Goal: Information Seeking & Learning: Learn about a topic

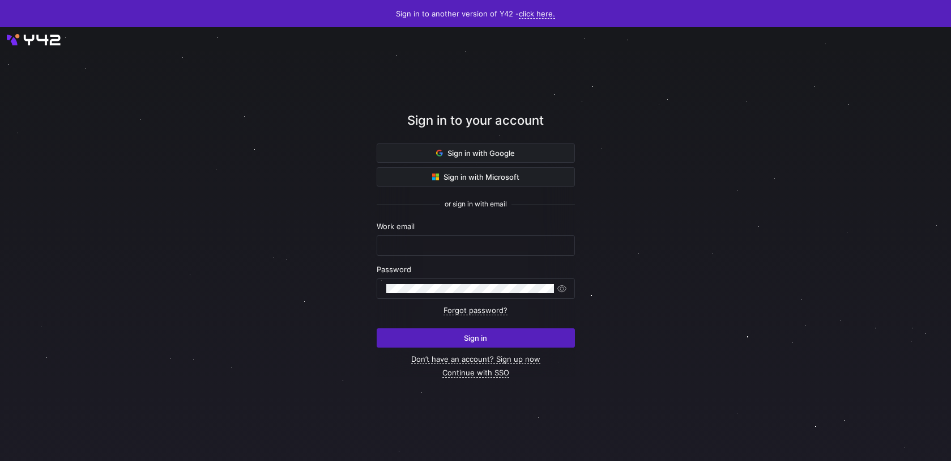
click at [0, 460] on nordpass-portal at bounding box center [0, 461] width 0 height 0
type input "[EMAIL_ADDRESS][PERSON_NAME][DOMAIN_NAME]"
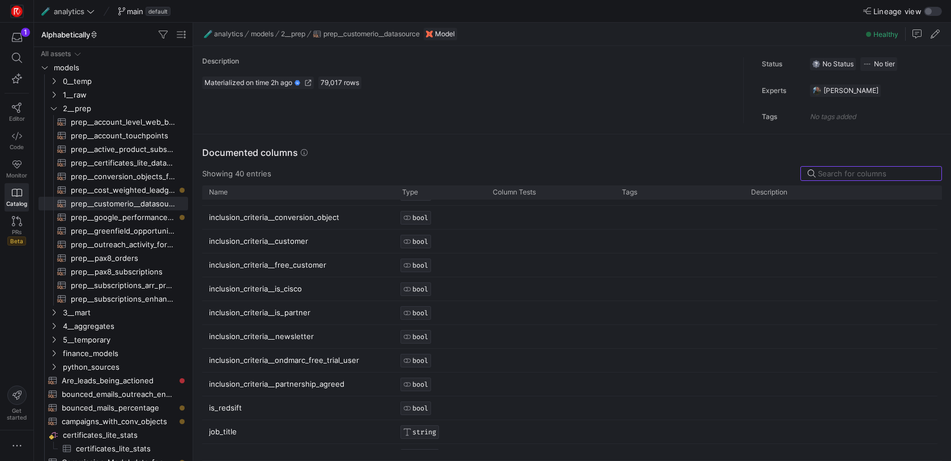
scroll to position [702, 0]
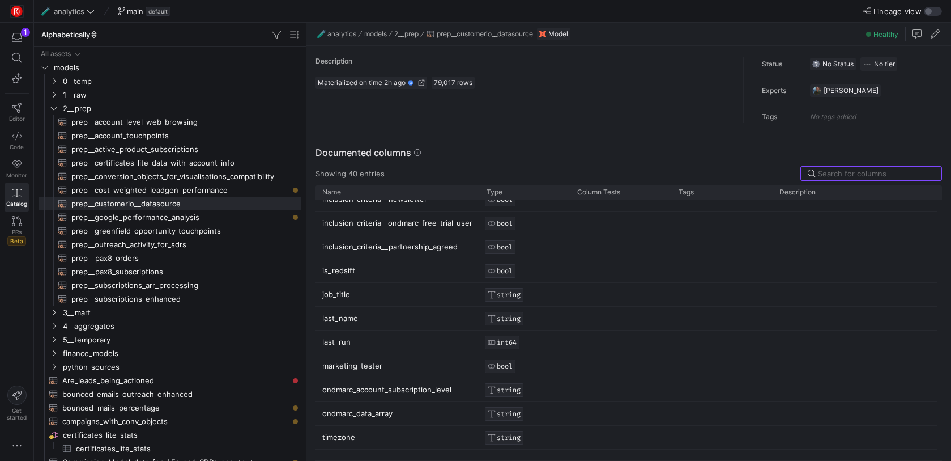
drag, startPoint x: 193, startPoint y: 173, endPoint x: 351, endPoint y: 180, distance: 158.2
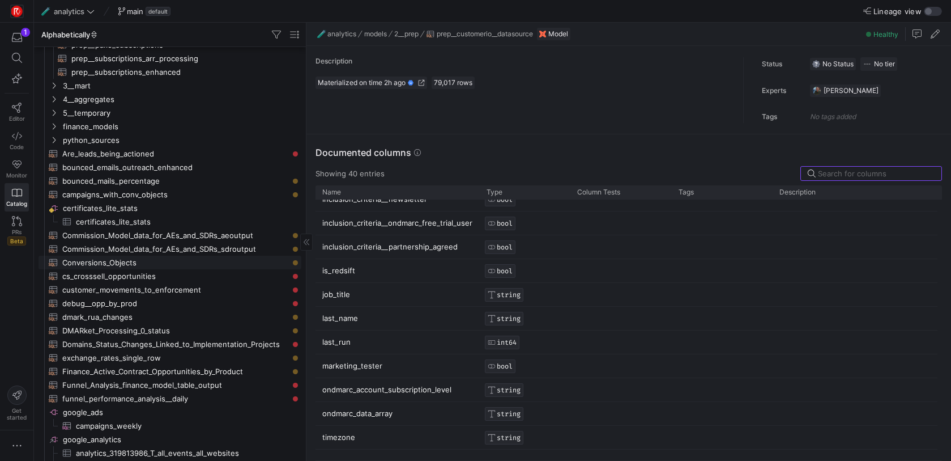
scroll to position [0, 0]
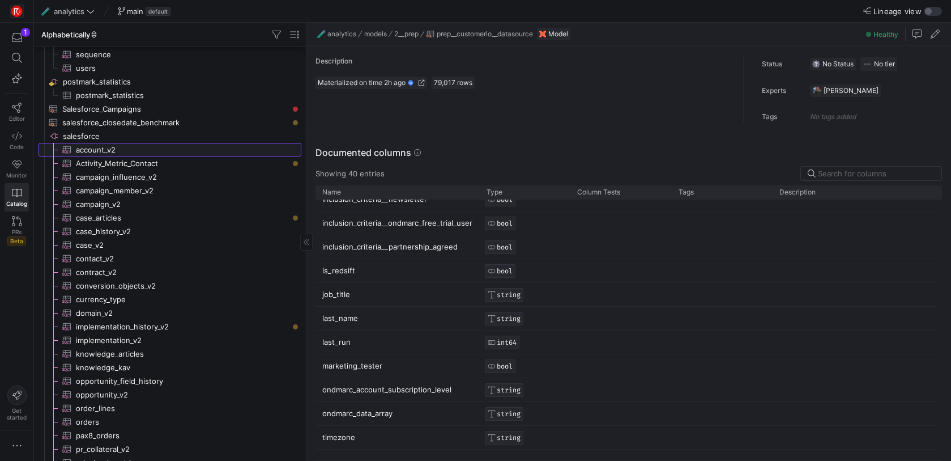
click at [195, 153] on span "account_v2​​​​​​​​​" at bounding box center [182, 149] width 212 height 13
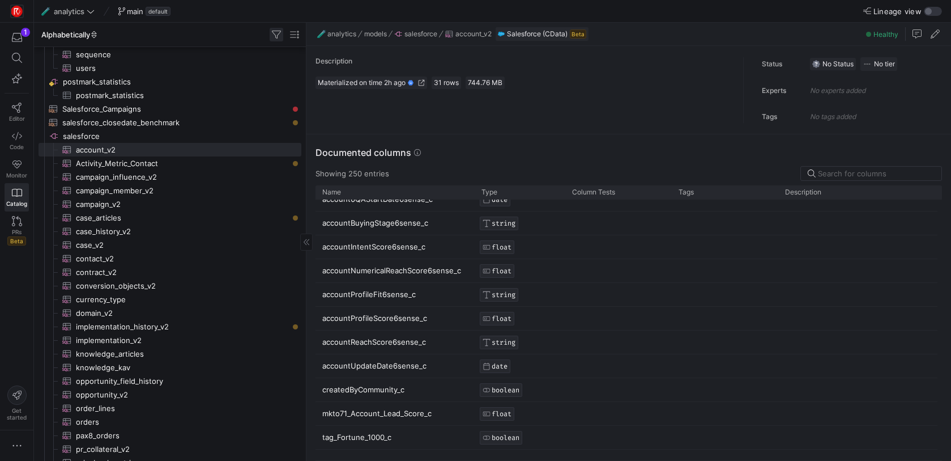
click at [274, 32] on span "button" at bounding box center [277, 35] width 14 height 14
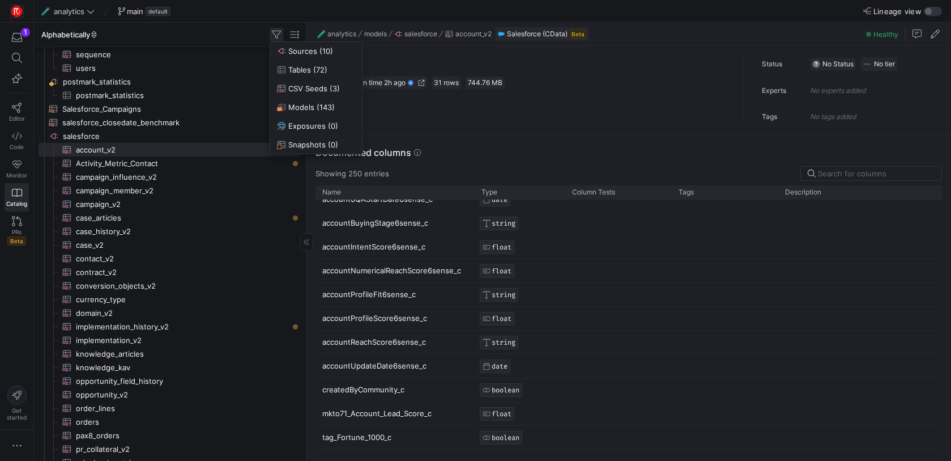
click at [274, 32] on div at bounding box center [475, 230] width 951 height 461
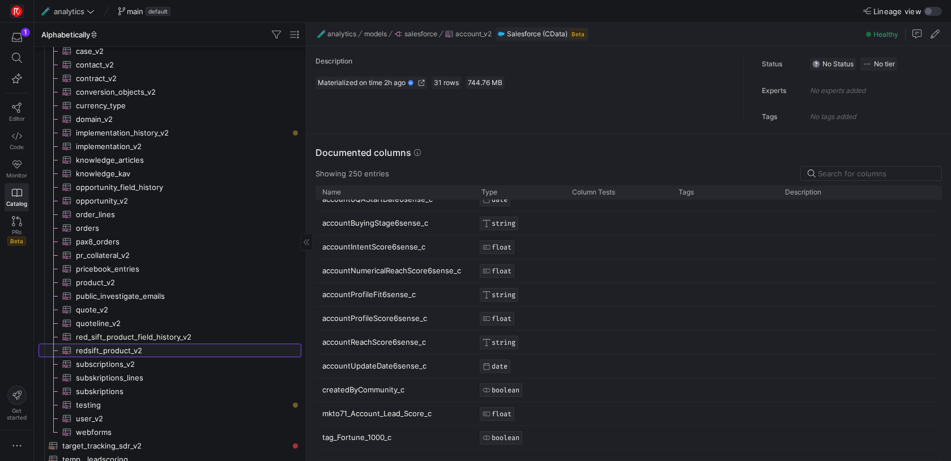
click at [167, 350] on span "redsift_product_v2​​​​​​​​​" at bounding box center [182, 350] width 212 height 13
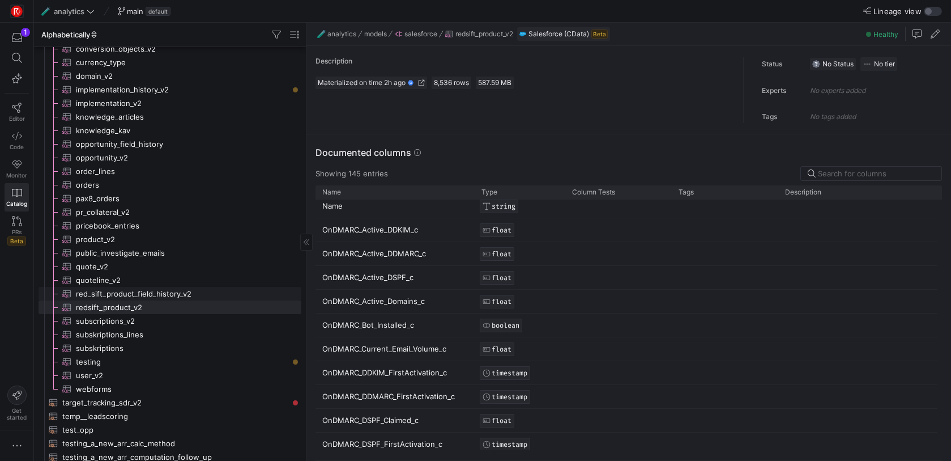
click at [211, 289] on span "red_sift_product_field_history_v2​​​​​​​​​" at bounding box center [182, 293] width 212 height 13
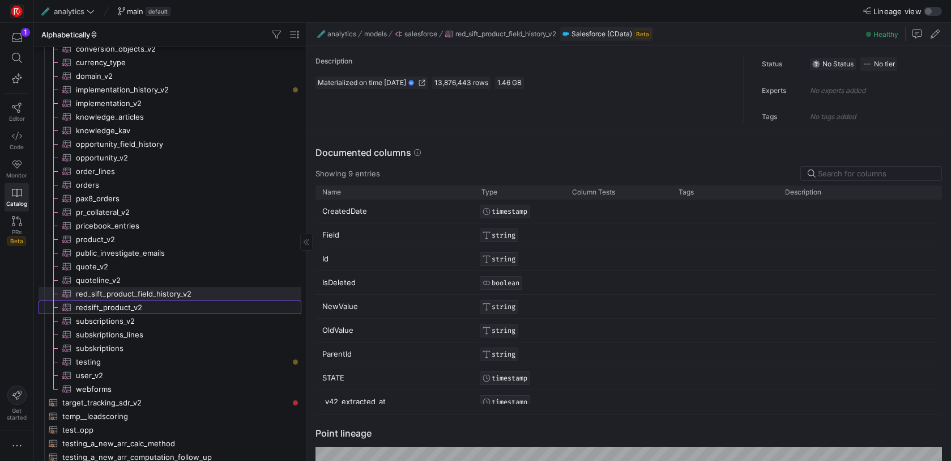
click at [150, 307] on span "redsift_product_v2​​​​​​​​​" at bounding box center [182, 307] width 212 height 13
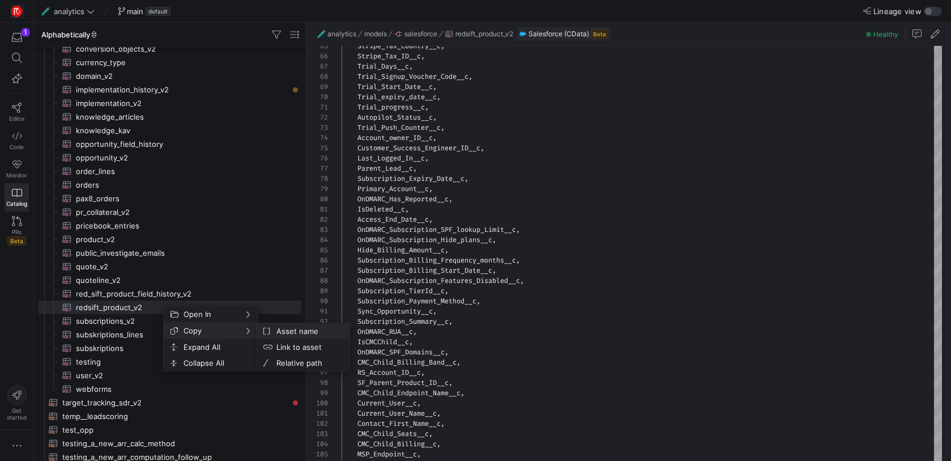
click at [312, 334] on span "Asset name" at bounding box center [306, 331] width 69 height 16
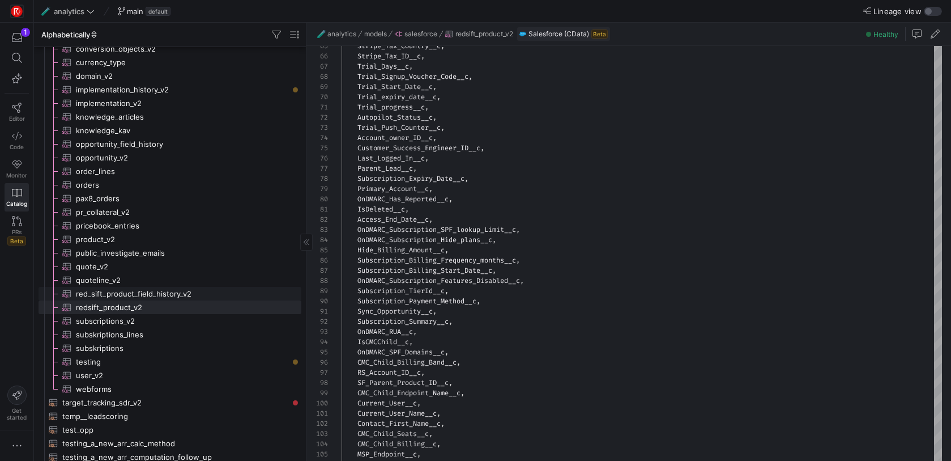
click at [168, 289] on span "red_sift_product_field_history_v2​​​​​​​​​" at bounding box center [182, 293] width 212 height 13
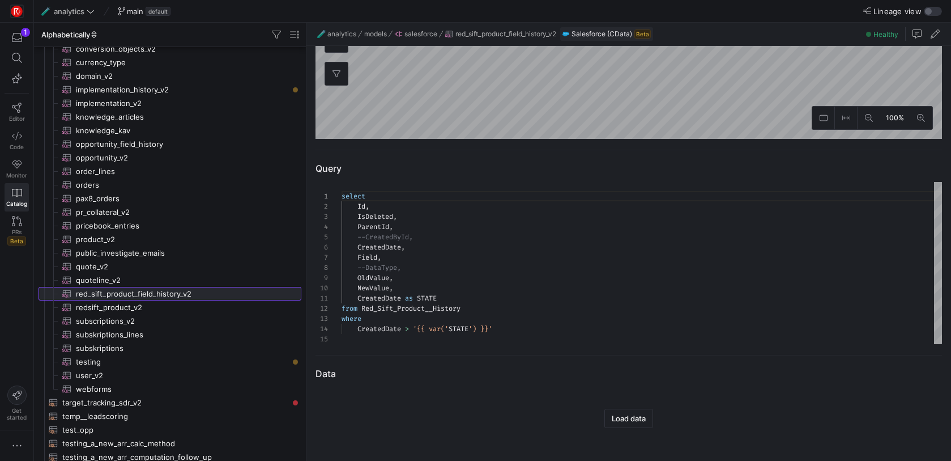
scroll to position [478, 0]
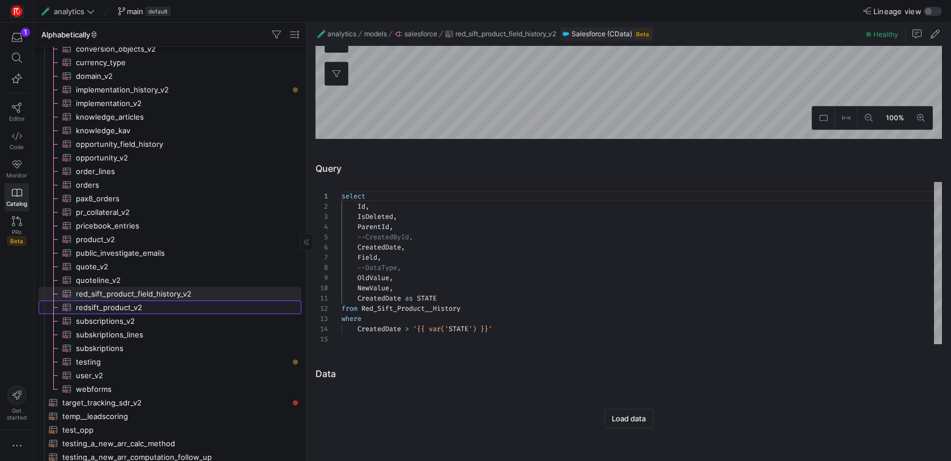
click at [197, 304] on span "redsift_product_v2​​​​​​​​​" at bounding box center [182, 307] width 212 height 13
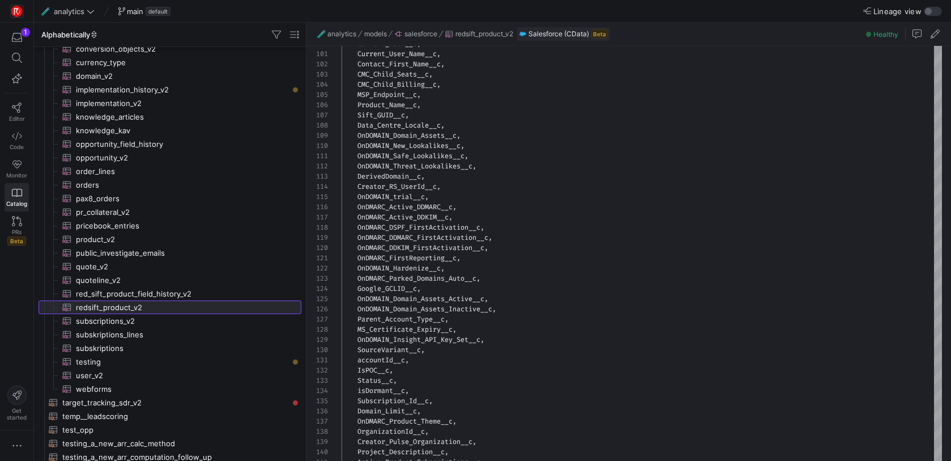
scroll to position [1880, 0]
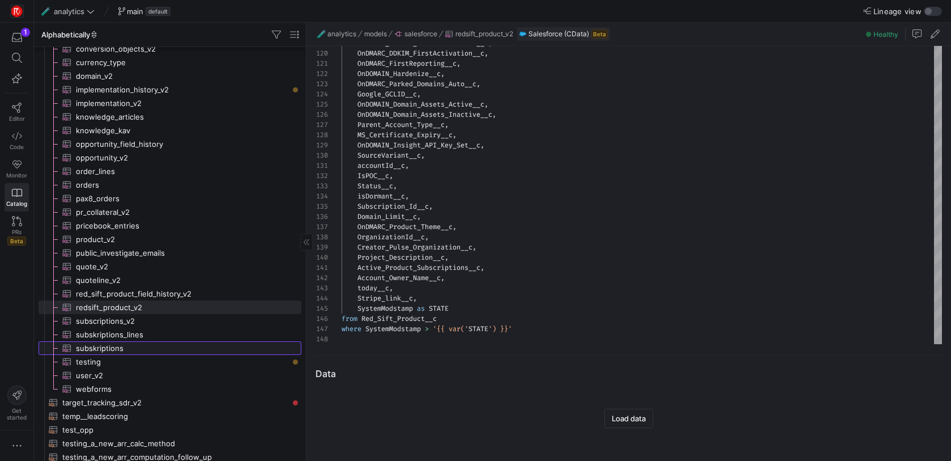
click at [104, 343] on span "subskriptions​​​​​​​​​" at bounding box center [182, 348] width 212 height 13
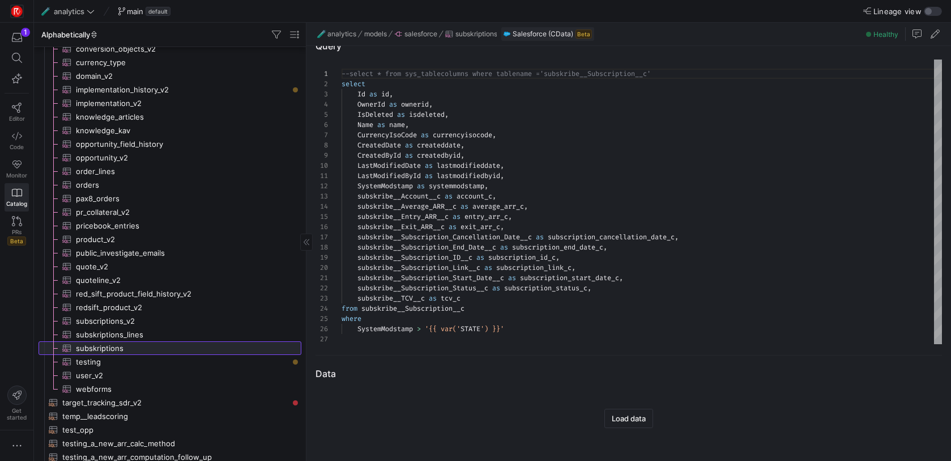
scroll to position [646, 0]
click at [99, 361] on span "testing​​​​​​​​​" at bounding box center [182, 361] width 212 height 13
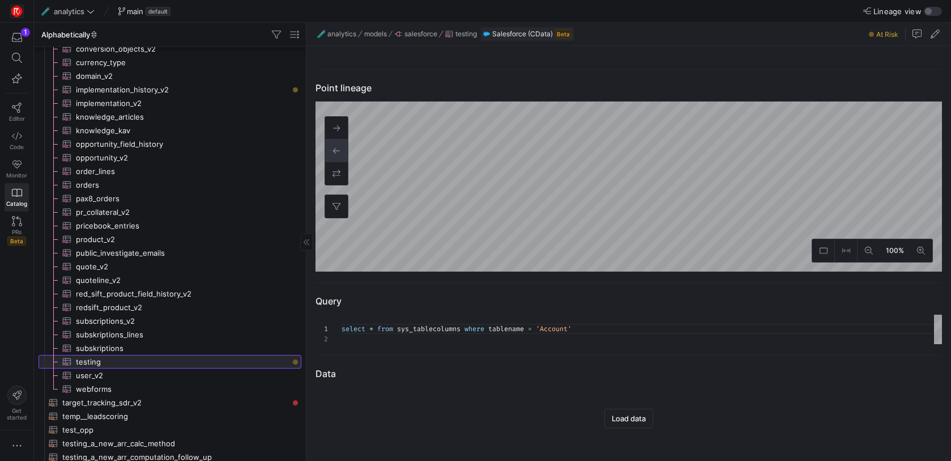
scroll to position [181, 0]
click at [108, 377] on span "user_v2​​​​​​​​​" at bounding box center [182, 375] width 212 height 13
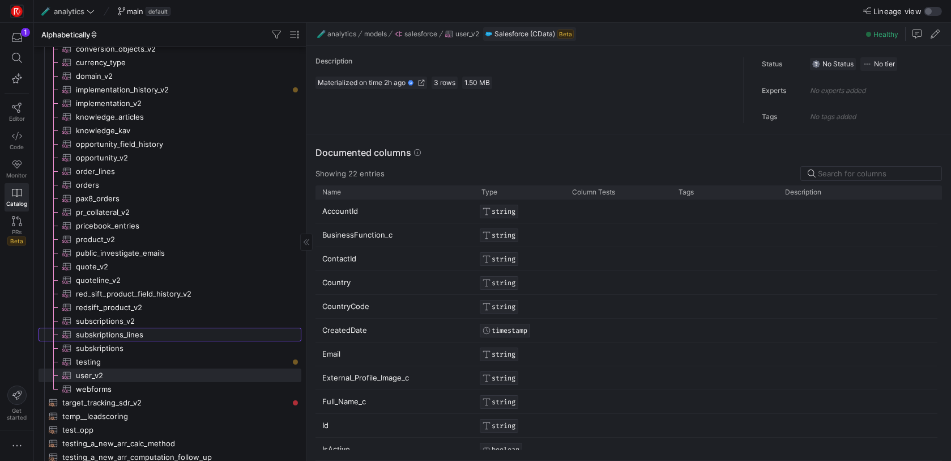
click at [121, 329] on span "subskriptions_lines​​​​​​​​​" at bounding box center [182, 334] width 212 height 13
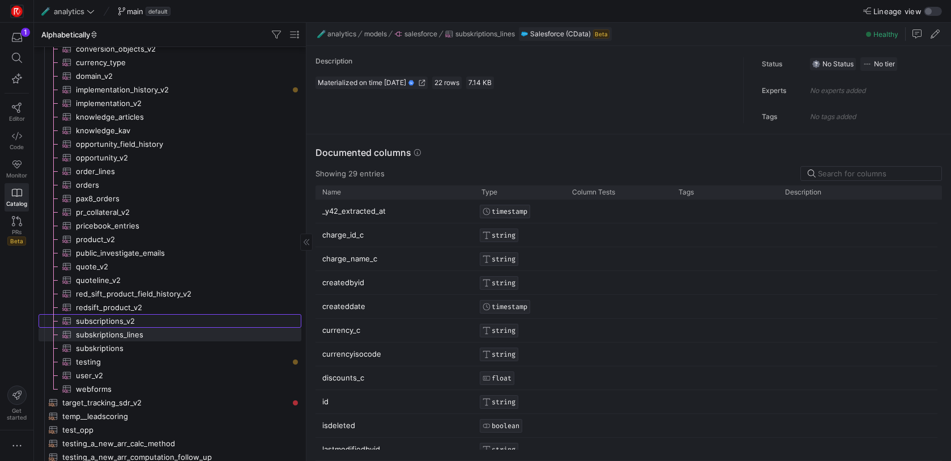
click at [138, 318] on span "subscriptions_v2​​​​​​​​​" at bounding box center [182, 320] width 212 height 13
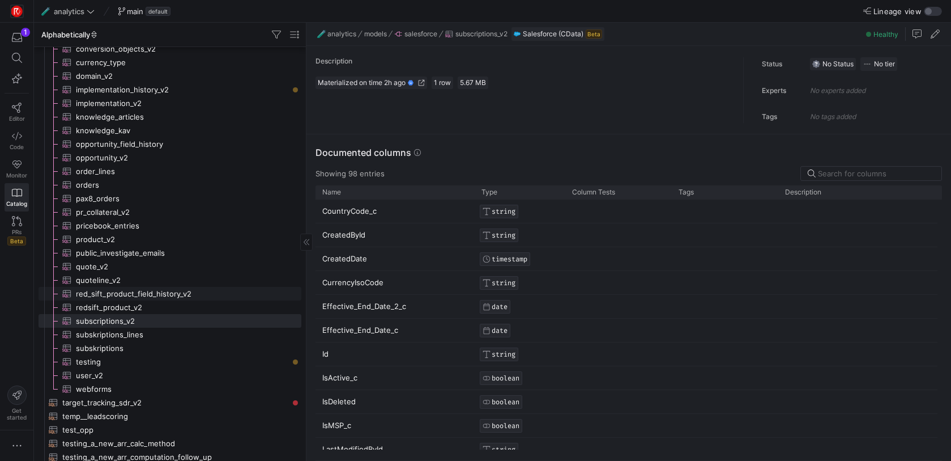
click at [165, 292] on span "red_sift_product_field_history_v2​​​​​​​​​" at bounding box center [182, 293] width 212 height 13
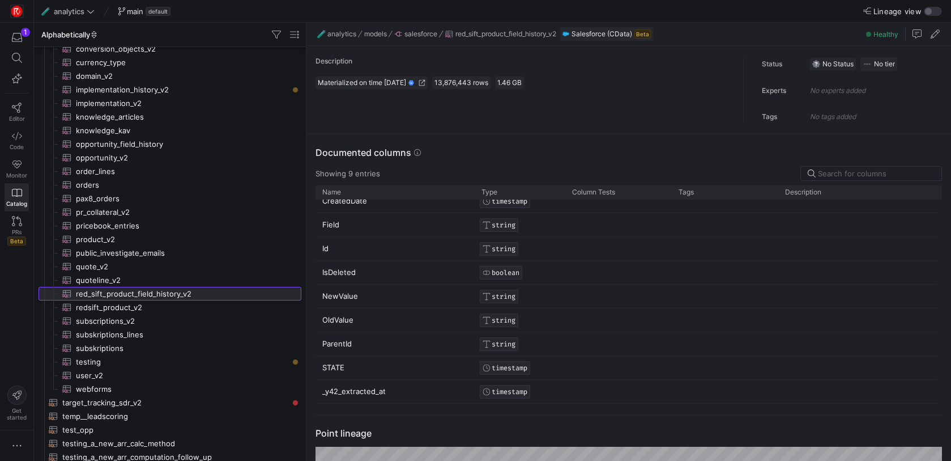
scroll to position [283, 0]
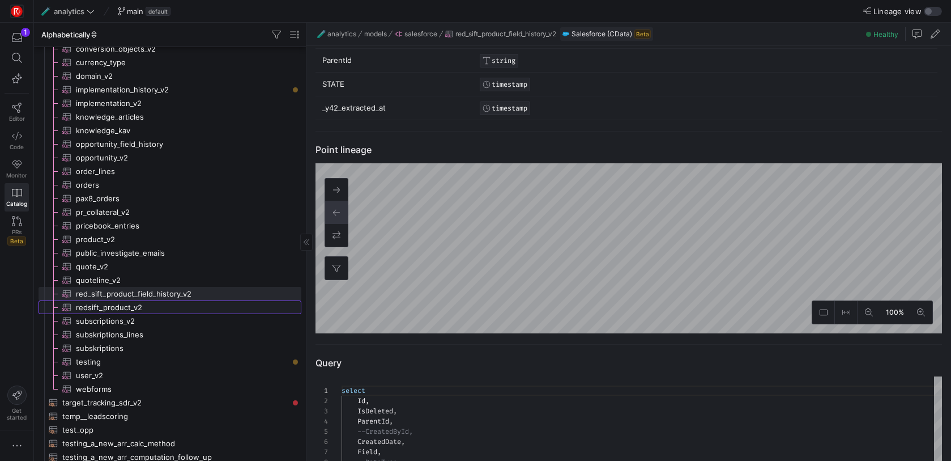
click at [229, 305] on span "redsift_product_v2​​​​​​​​​" at bounding box center [182, 307] width 212 height 13
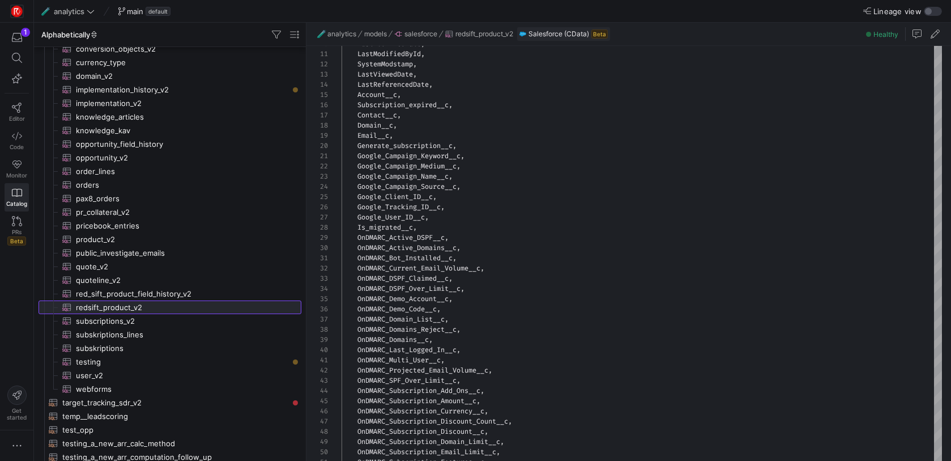
scroll to position [977, 0]
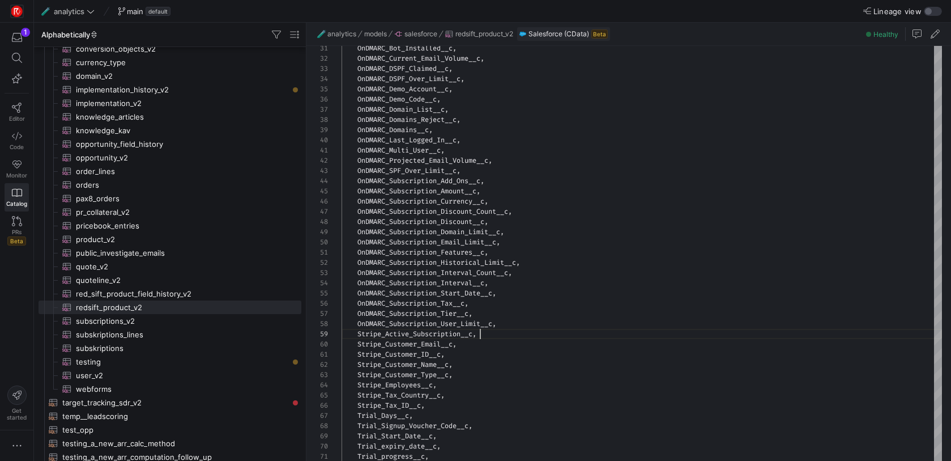
type textarea "select Id, OwnerId, IsDeleted, Name, CurrencyIsoCode, RecordTypeId, CreatedDate…"
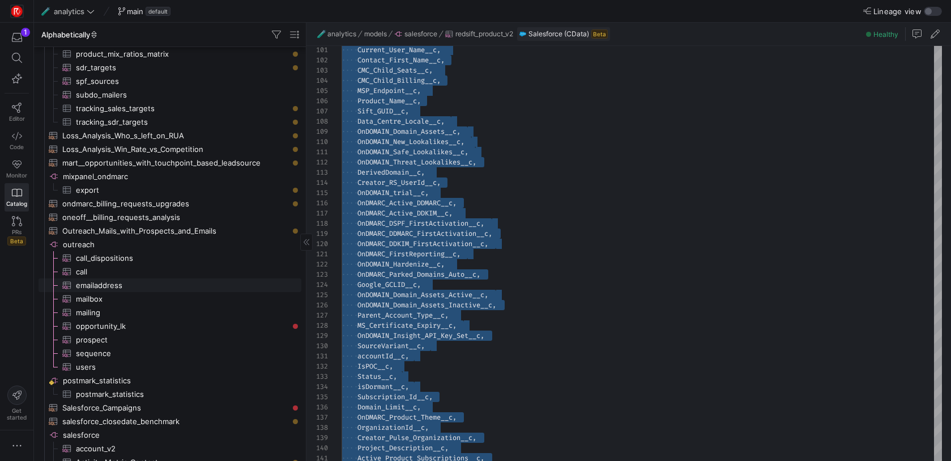
scroll to position [741, 0]
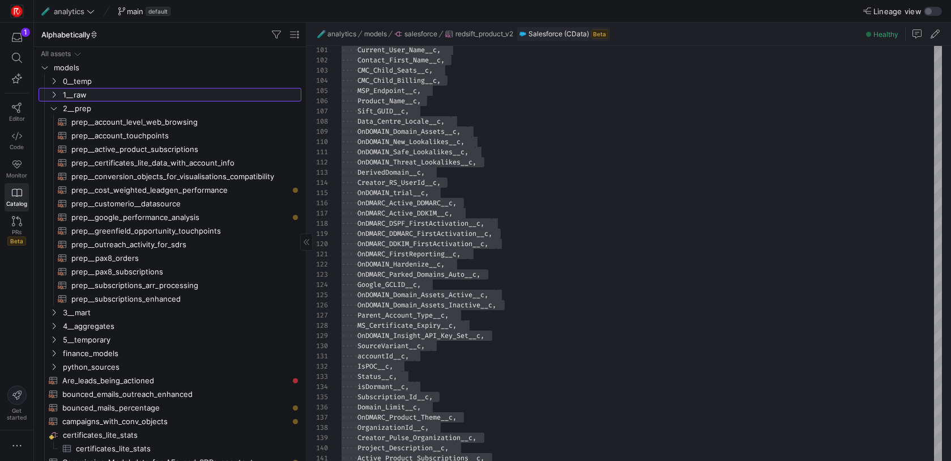
click at [53, 95] on icon "Press SPACE to select this row." at bounding box center [54, 94] width 8 height 7
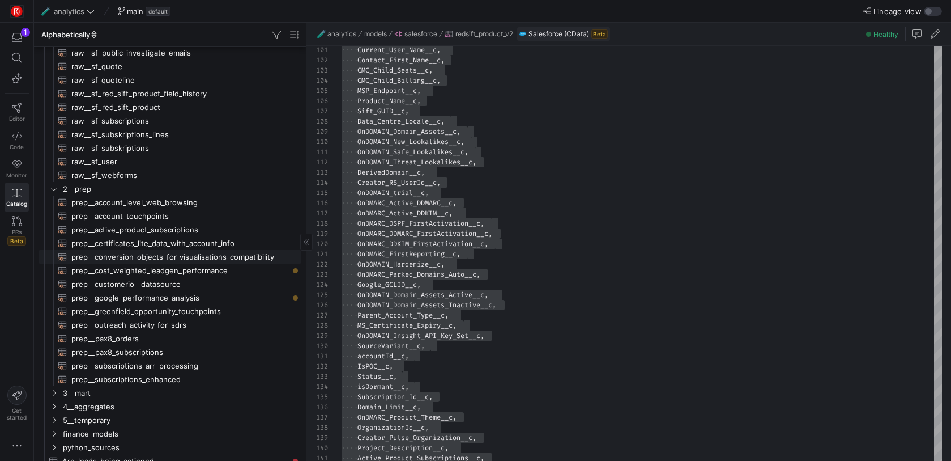
scroll to position [405, 0]
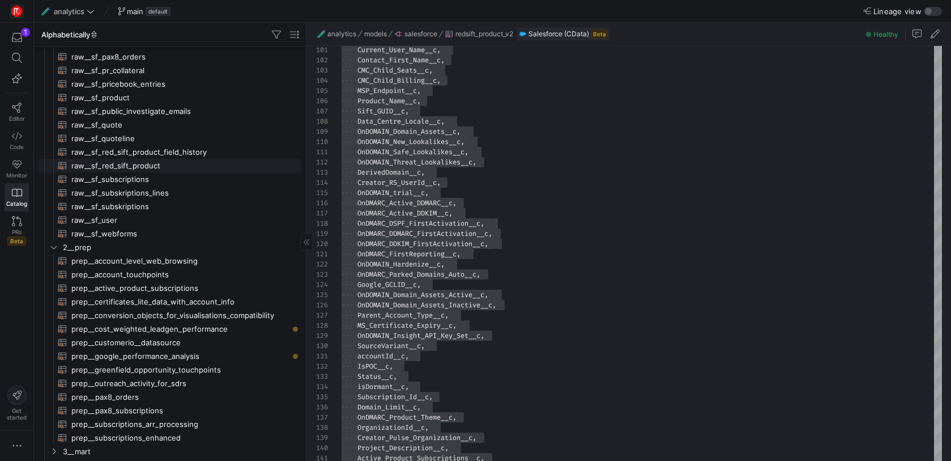
click at [182, 168] on span "raw__sf_red_sift_product​​​​​​​​​​" at bounding box center [179, 165] width 217 height 13
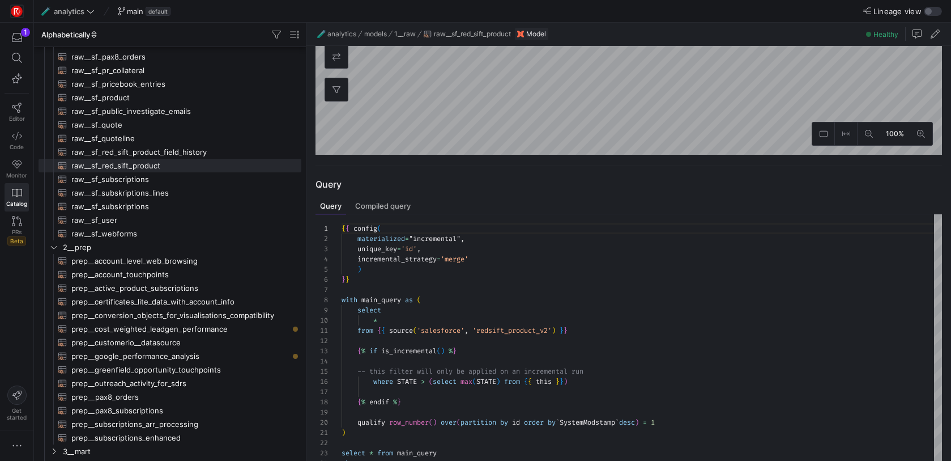
scroll to position [536, 0]
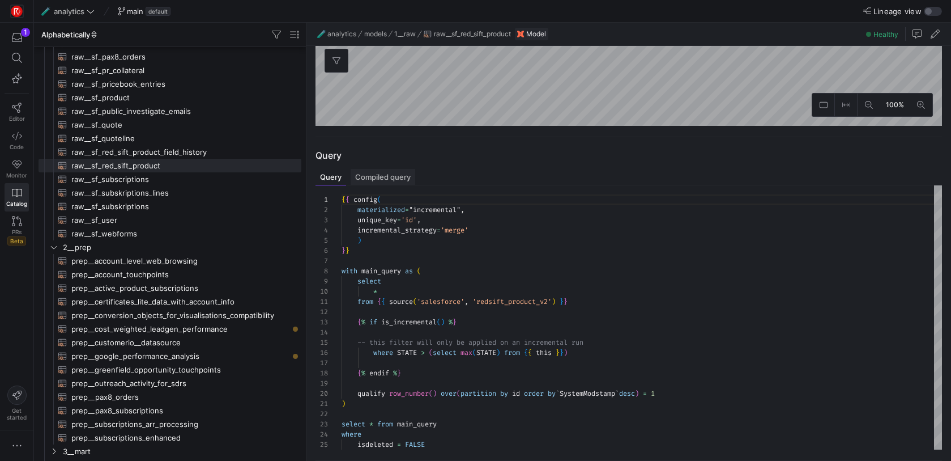
click at [391, 178] on span "Compiled query" at bounding box center [383, 176] width 56 height 7
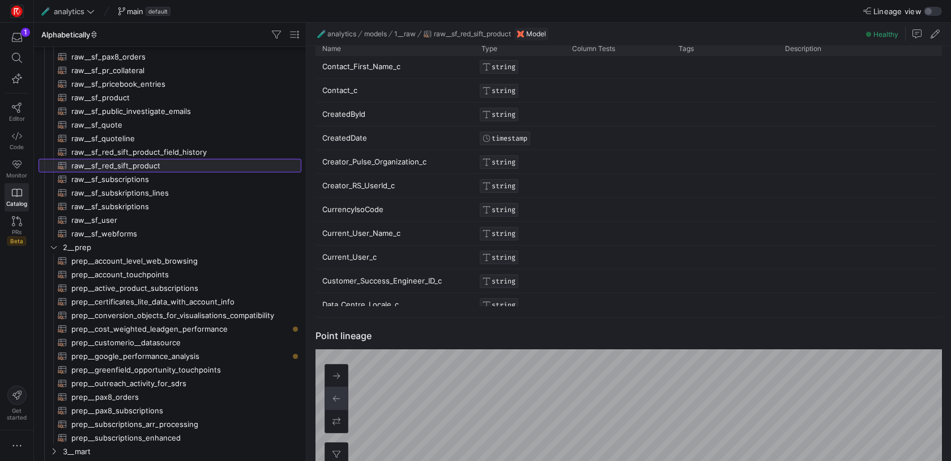
scroll to position [364, 0]
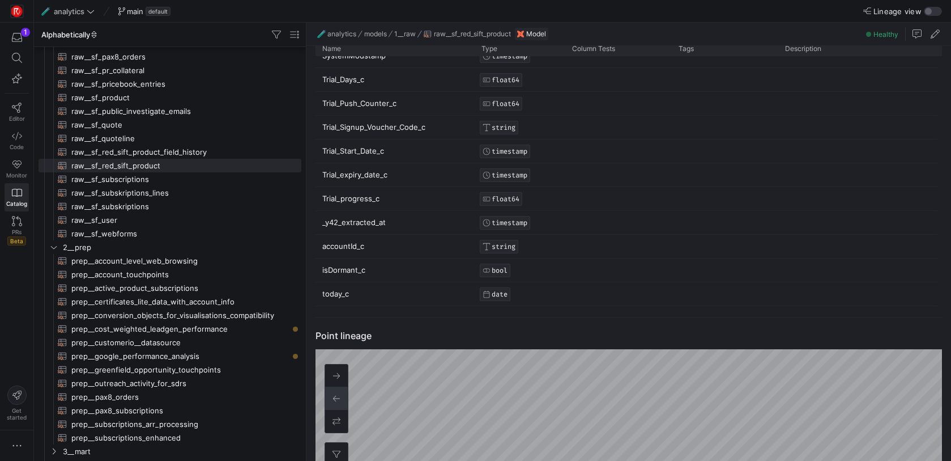
drag, startPoint x: 607, startPoint y: 303, endPoint x: 625, endPoint y: 188, distance: 116.4
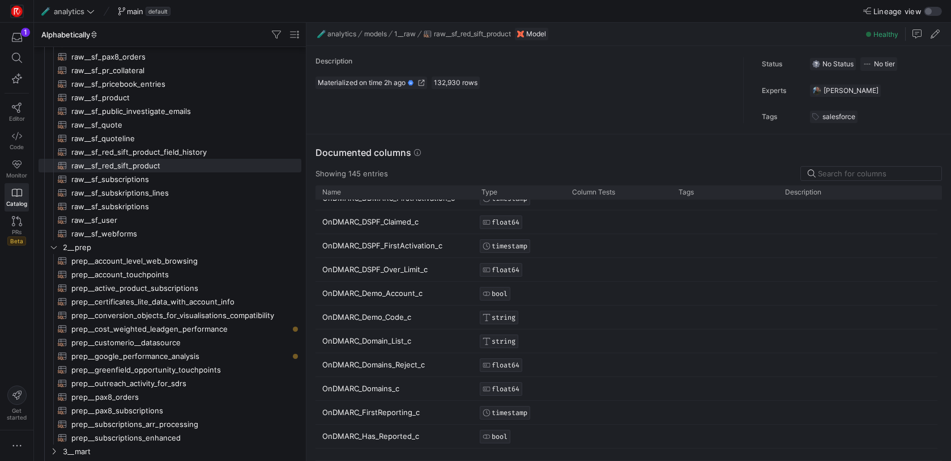
click at [417, 153] on icon at bounding box center [417, 152] width 7 height 7
click at [417, 152] on icon at bounding box center [417, 152] width 7 height 7
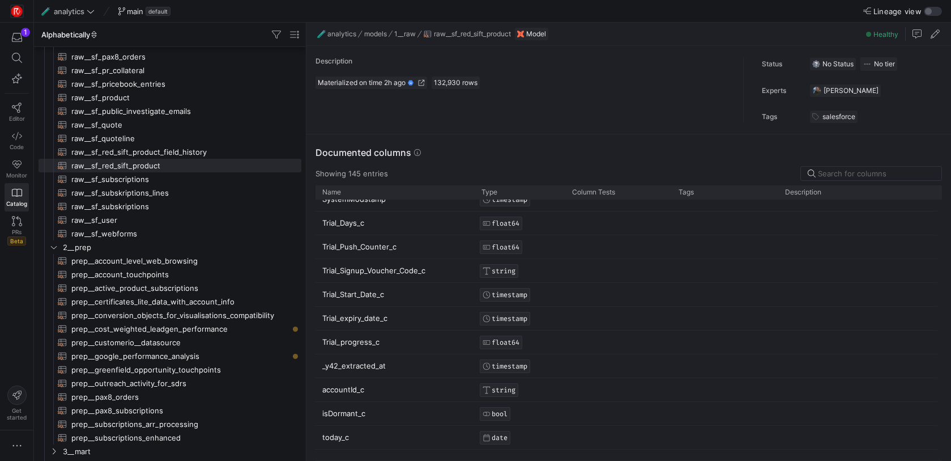
drag, startPoint x: 606, startPoint y: 437, endPoint x: 546, endPoint y: 271, distance: 176.5
drag, startPoint x: 322, startPoint y: 222, endPoint x: 466, endPoint y: 278, distance: 153.9
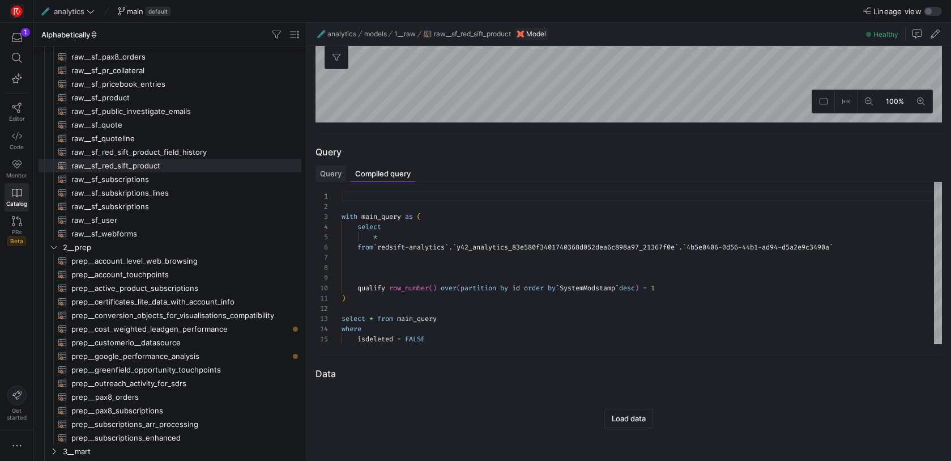
click at [321, 170] on span "Query" at bounding box center [331, 173] width 22 height 7
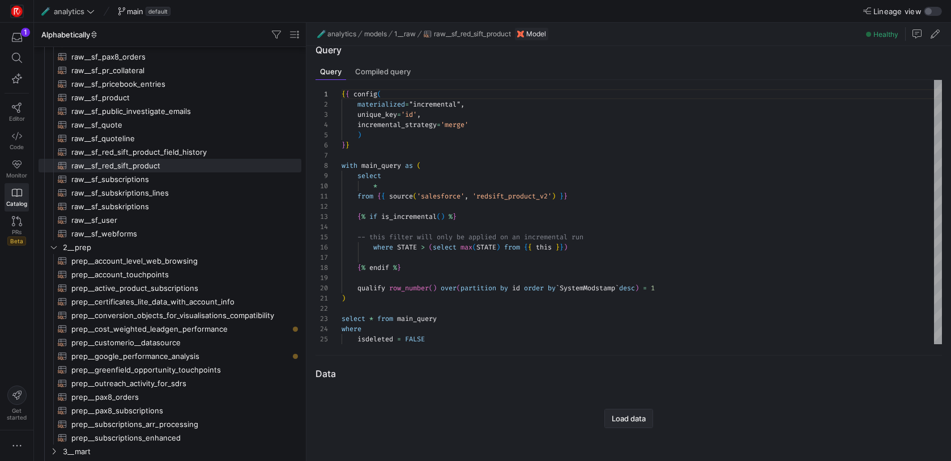
click at [647, 419] on span "button" at bounding box center [629, 418] width 48 height 18
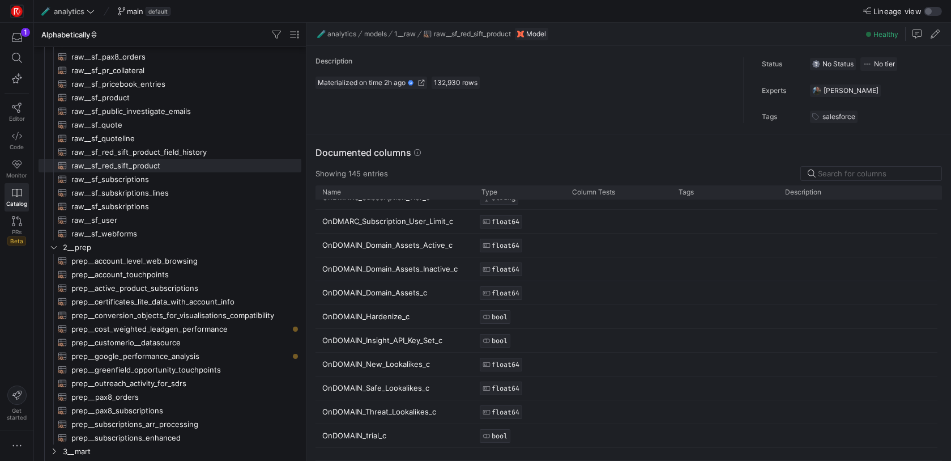
scroll to position [2088, 0]
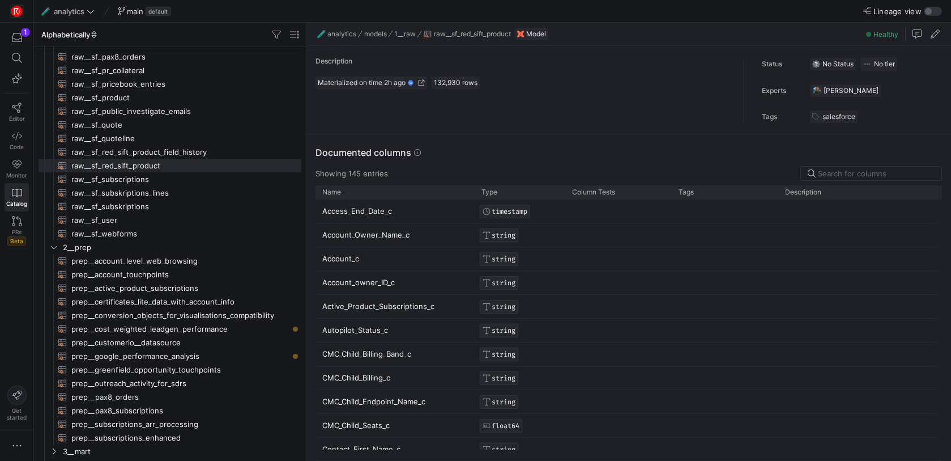
drag, startPoint x: 315, startPoint y: 211, endPoint x: 488, endPoint y: 269, distance: 182.9
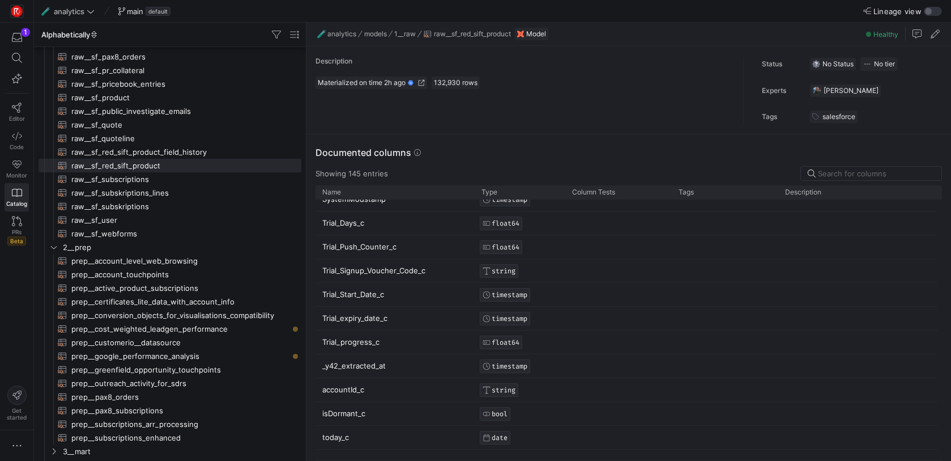
drag, startPoint x: 526, startPoint y: 439, endPoint x: 362, endPoint y: 373, distance: 176.6
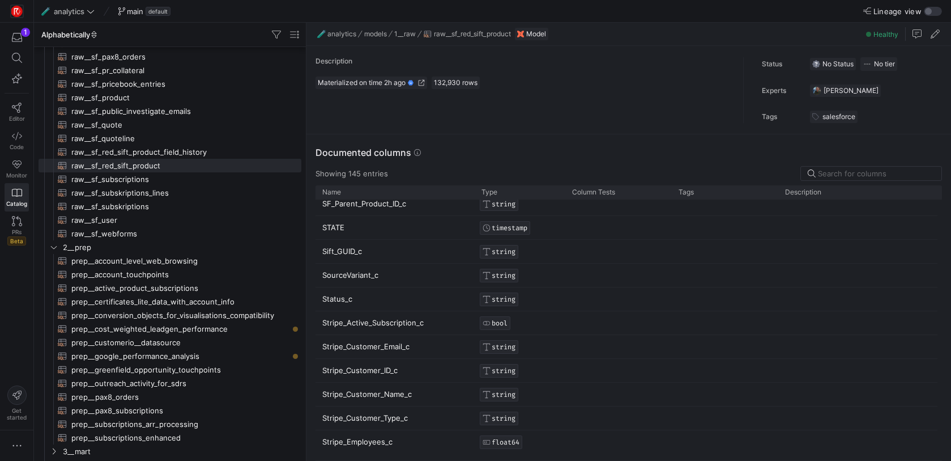
click at [415, 153] on icon at bounding box center [417, 152] width 7 height 7
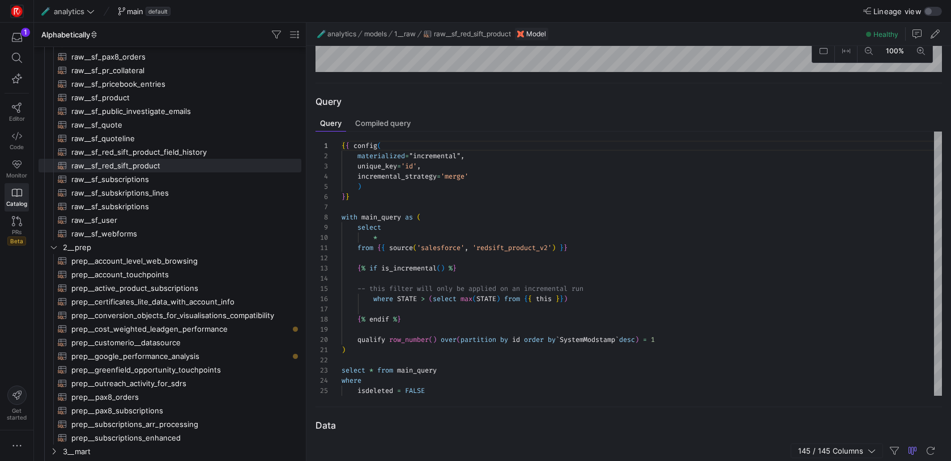
click at [540, 198] on div "{ { config ( materialized = "incremental" , unique_key = 'id' , incremental_str…" at bounding box center [642, 263] width 601 height 264
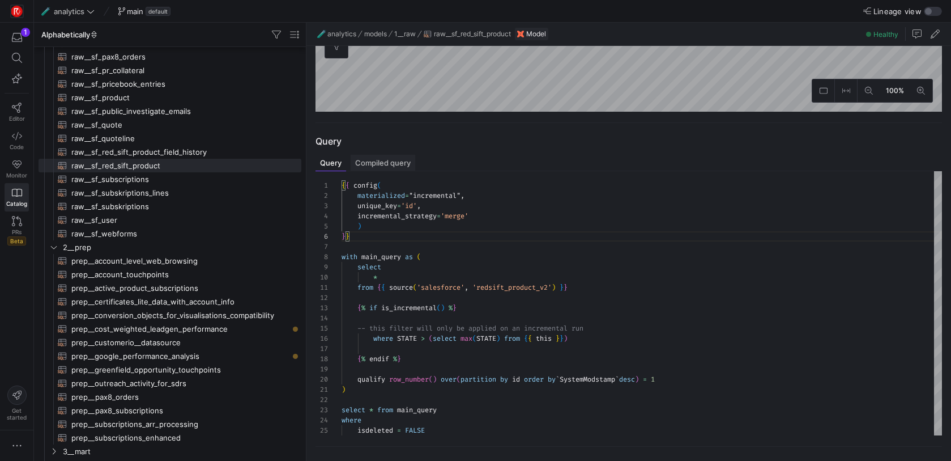
click at [405, 161] on span "Compiled query" at bounding box center [383, 162] width 56 height 7
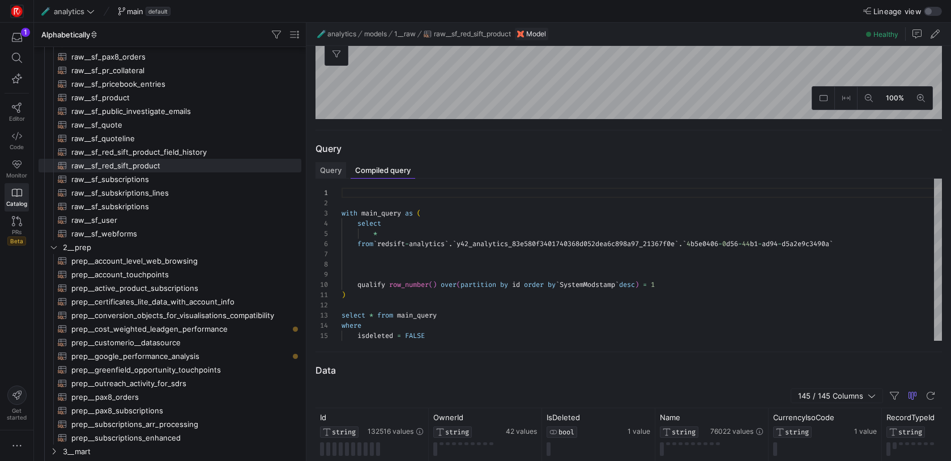
click at [327, 169] on span "Query" at bounding box center [331, 170] width 22 height 7
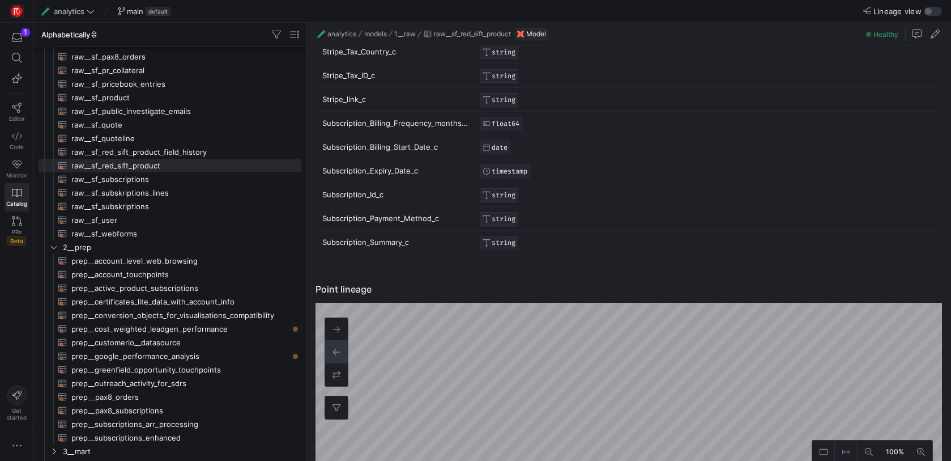
scroll to position [3200, 0]
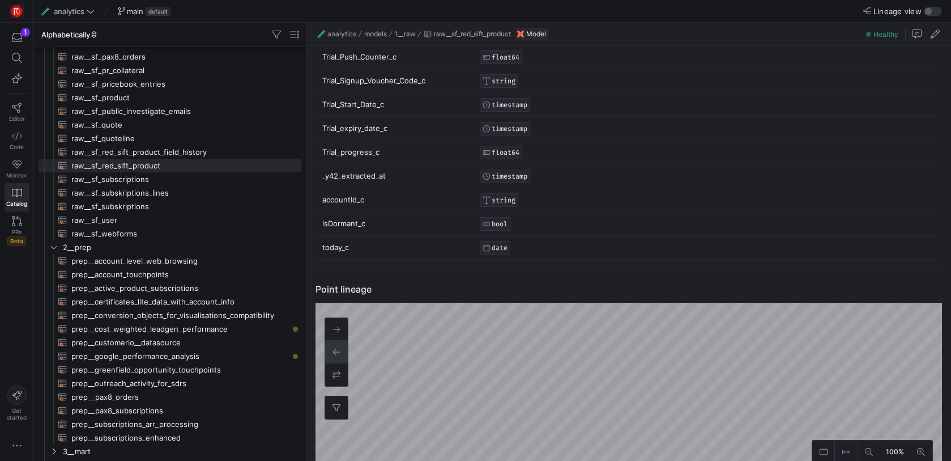
drag, startPoint x: 556, startPoint y: 248, endPoint x: 385, endPoint y: 201, distance: 177.3
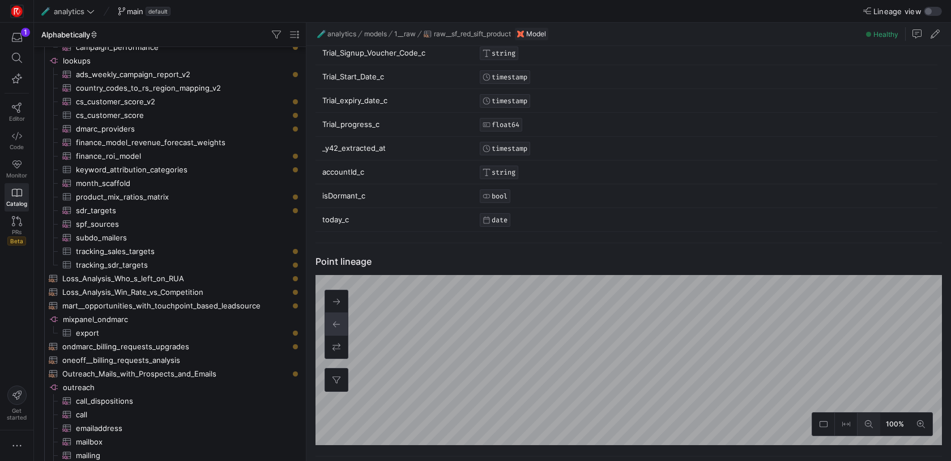
click at [869, 420] on icon at bounding box center [869, 424] width 8 height 8
click at [926, 423] on button at bounding box center [921, 423] width 23 height 23
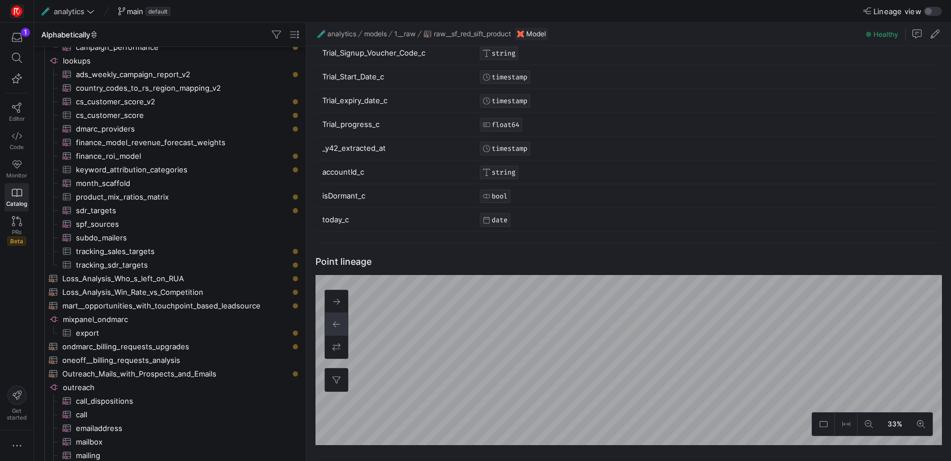
drag, startPoint x: 563, startPoint y: 224, endPoint x: 456, endPoint y: 134, distance: 139.5
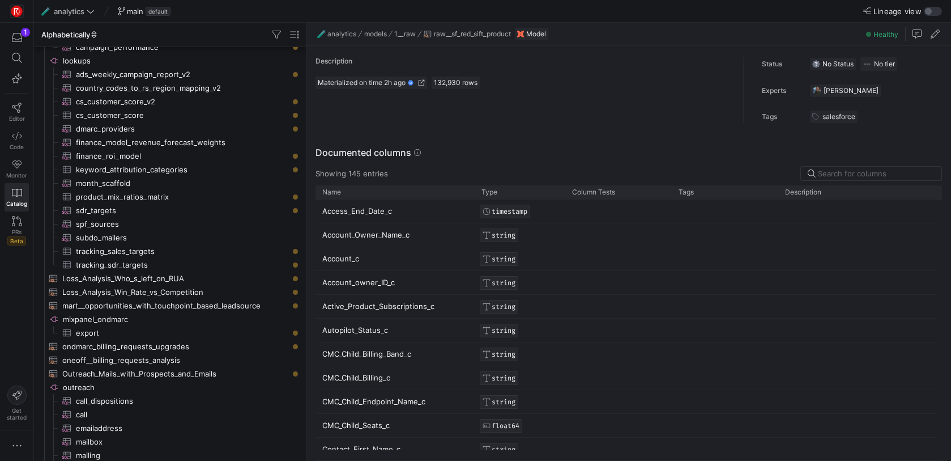
drag, startPoint x: 306, startPoint y: 214, endPoint x: 492, endPoint y: 254, distance: 190.1
click at [492, 254] on div "Documented columns Showing 145 entries Drag here to set row groups Drag here to…" at bounding box center [626, 297] width 640 height 326
click at [464, 193] on span at bounding box center [464, 192] width 8 height 8
click at [408, 193] on div "Name" at bounding box center [391, 192] width 138 height 8
click at [552, 192] on span at bounding box center [555, 192] width 8 height 8
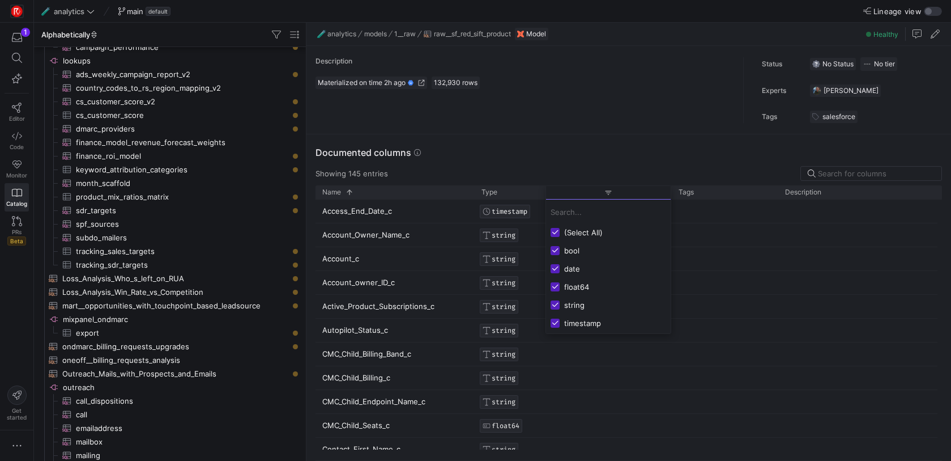
click at [559, 155] on div "Documented columns" at bounding box center [629, 153] width 627 height 14
drag, startPoint x: 310, startPoint y: 210, endPoint x: 406, endPoint y: 236, distance: 99.2
click at [406, 236] on div "Documented columns Showing 145 entries Drag here to set row groups Drag here to…" at bounding box center [626, 297] width 640 height 326
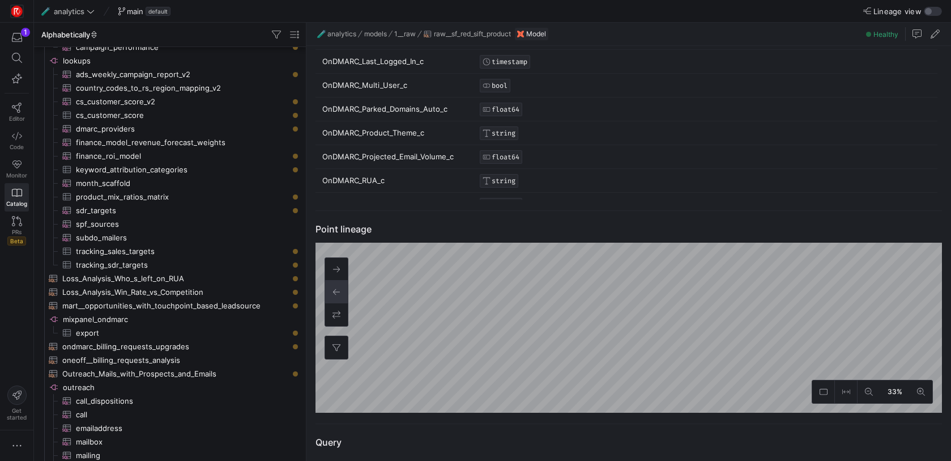
scroll to position [1304, 0]
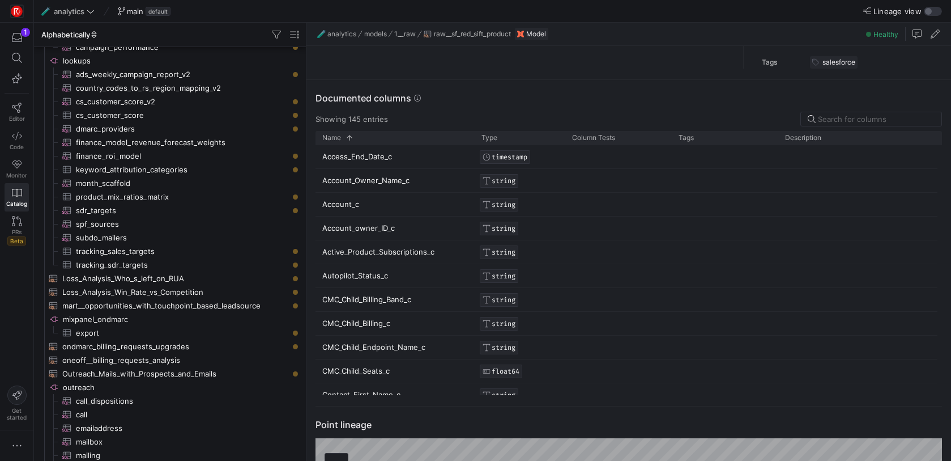
click at [719, 191] on div "Account_Owner_Name_c STRING" at bounding box center [627, 181] width 622 height 24
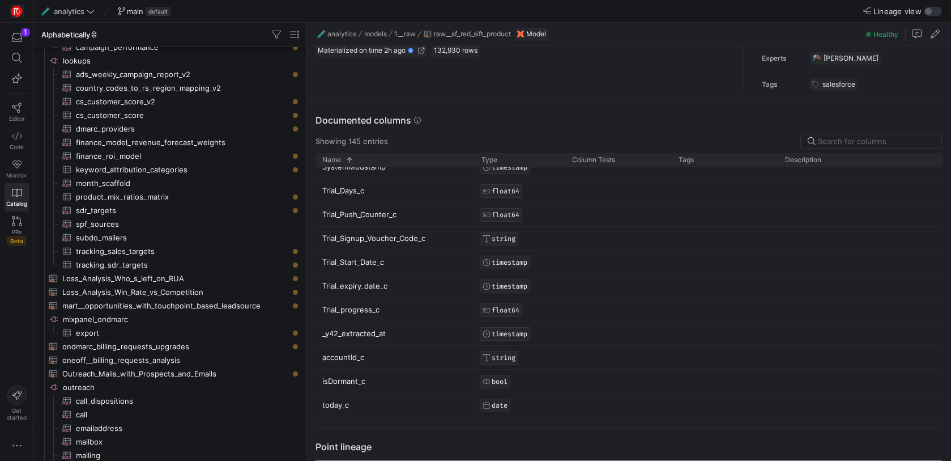
drag, startPoint x: 615, startPoint y: 410, endPoint x: 581, endPoint y: 241, distance: 172.2
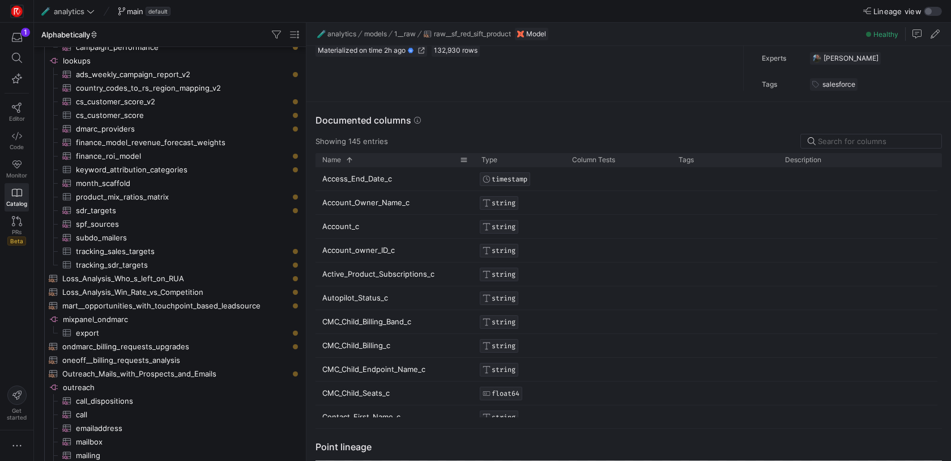
click at [461, 161] on span at bounding box center [464, 160] width 8 height 8
click at [499, 183] on div "Contains" at bounding box center [518, 178] width 116 height 18
click at [459, 112] on div "Documented columns Showing 145 entries Drag here to set row groups Drag here to…" at bounding box center [626, 265] width 640 height 326
click at [482, 113] on div "Documented columns Showing 145 entries Drag here to set row groups Drag here to…" at bounding box center [626, 265] width 640 height 326
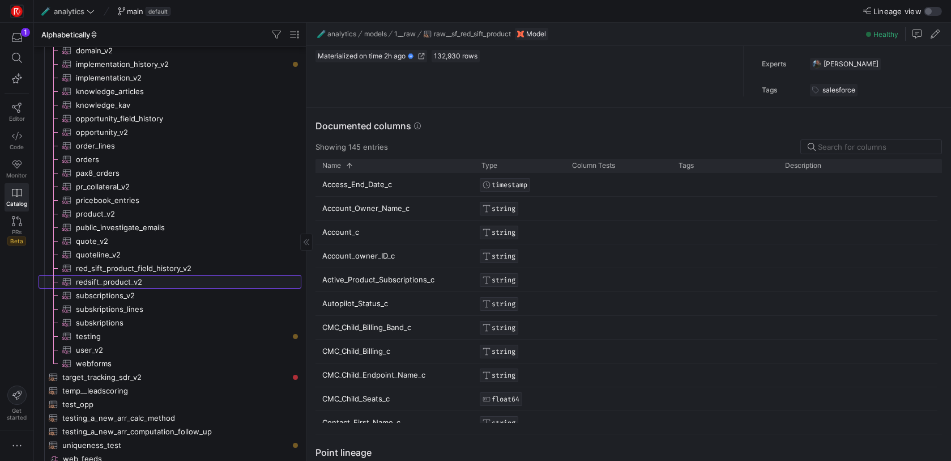
click at [137, 282] on span "redsift_product_v2​​​​​​​​​" at bounding box center [182, 281] width 212 height 13
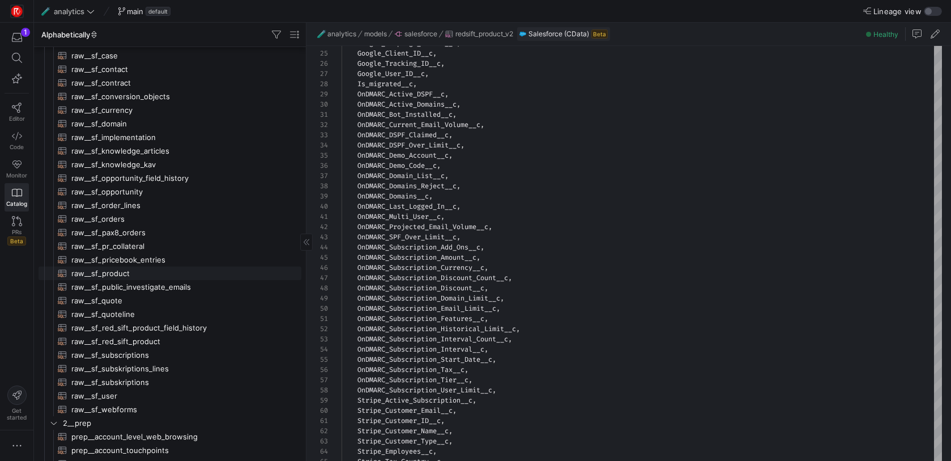
click at [184, 270] on span "raw__sf_product​​​​​​​​​​" at bounding box center [179, 273] width 217 height 13
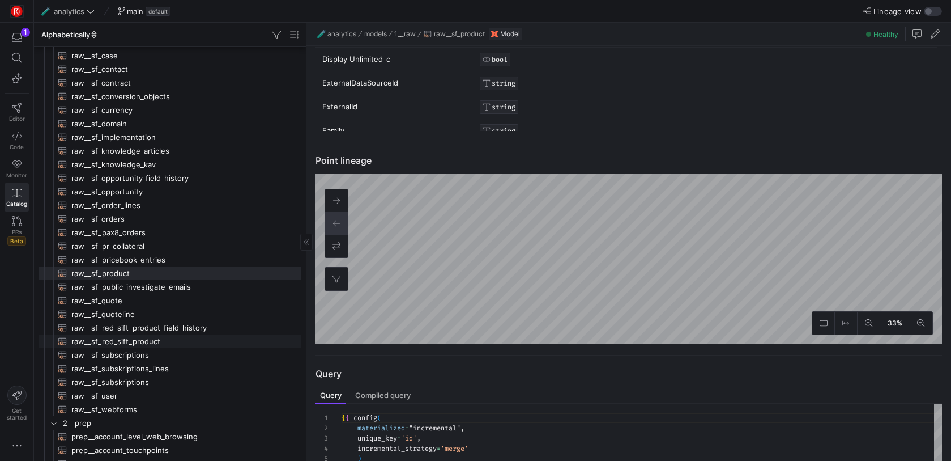
click at [137, 344] on span "raw__sf_red_sift_product​​​​​​​​​​" at bounding box center [179, 341] width 217 height 13
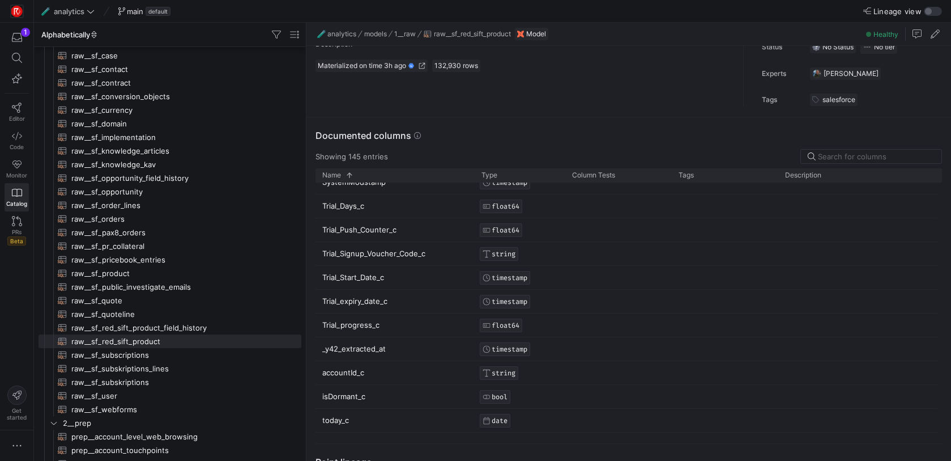
drag, startPoint x: 557, startPoint y: 431, endPoint x: 542, endPoint y: 340, distance: 92.5
click at [739, 304] on span "Copy" at bounding box center [718, 304] width 97 height 16
click at [424, 308] on p "Trial_expiry_date_c" at bounding box center [395, 301] width 146 height 22
click at [478, 342] on span "Export" at bounding box center [491, 341] width 97 height 16
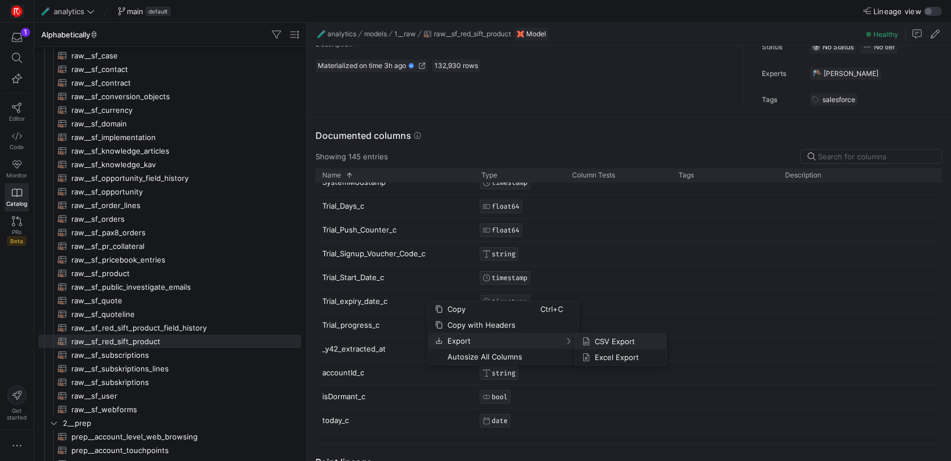
click at [636, 340] on span "CSV Export" at bounding box center [623, 341] width 67 height 16
